Goal: Check status

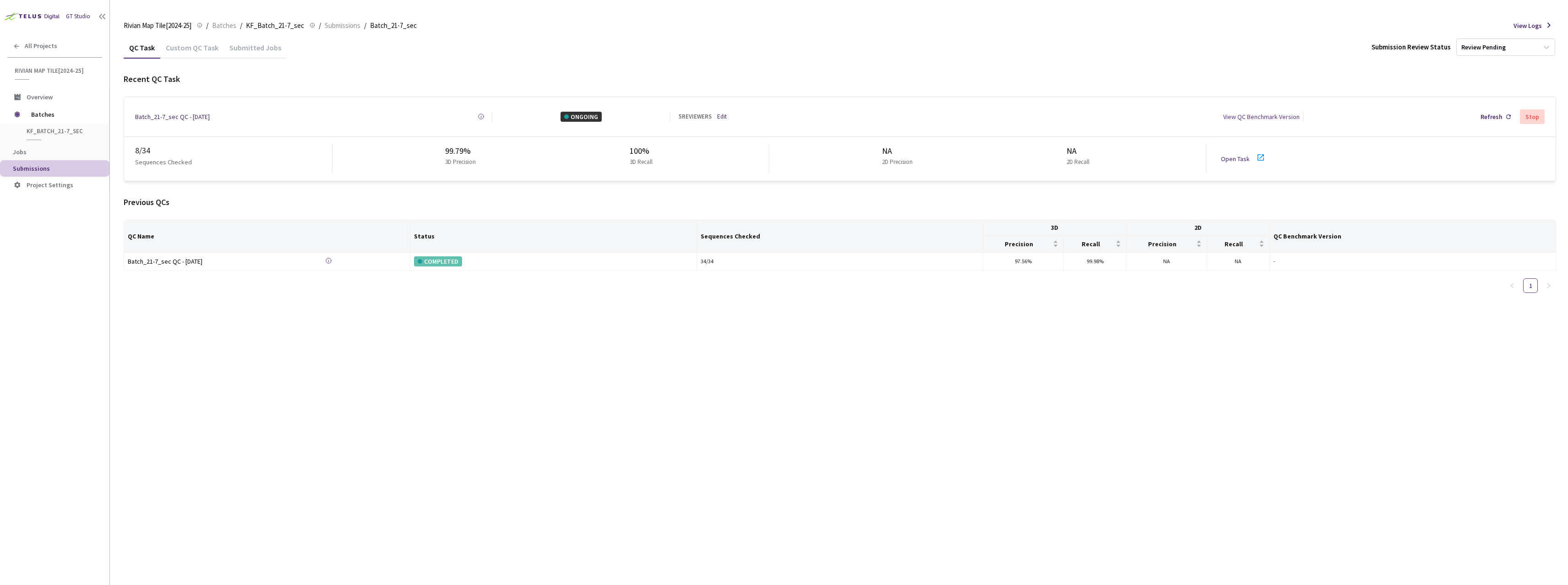
click at [1258, 160] on div "8 / 34 Sequences Checked 99.79% 3D Precision 100% 3D Recall NA 2D Precision NA …" at bounding box center [839, 159] width 1432 height 44
click at [1259, 157] on icon at bounding box center [1261, 157] width 6 height 6
click at [1260, 157] on icon at bounding box center [1261, 157] width 6 height 6
click at [1258, 152] on icon at bounding box center [1261, 157] width 11 height 11
click at [1263, 157] on icon at bounding box center [1261, 157] width 11 height 11
